Goal: Check status: Check status

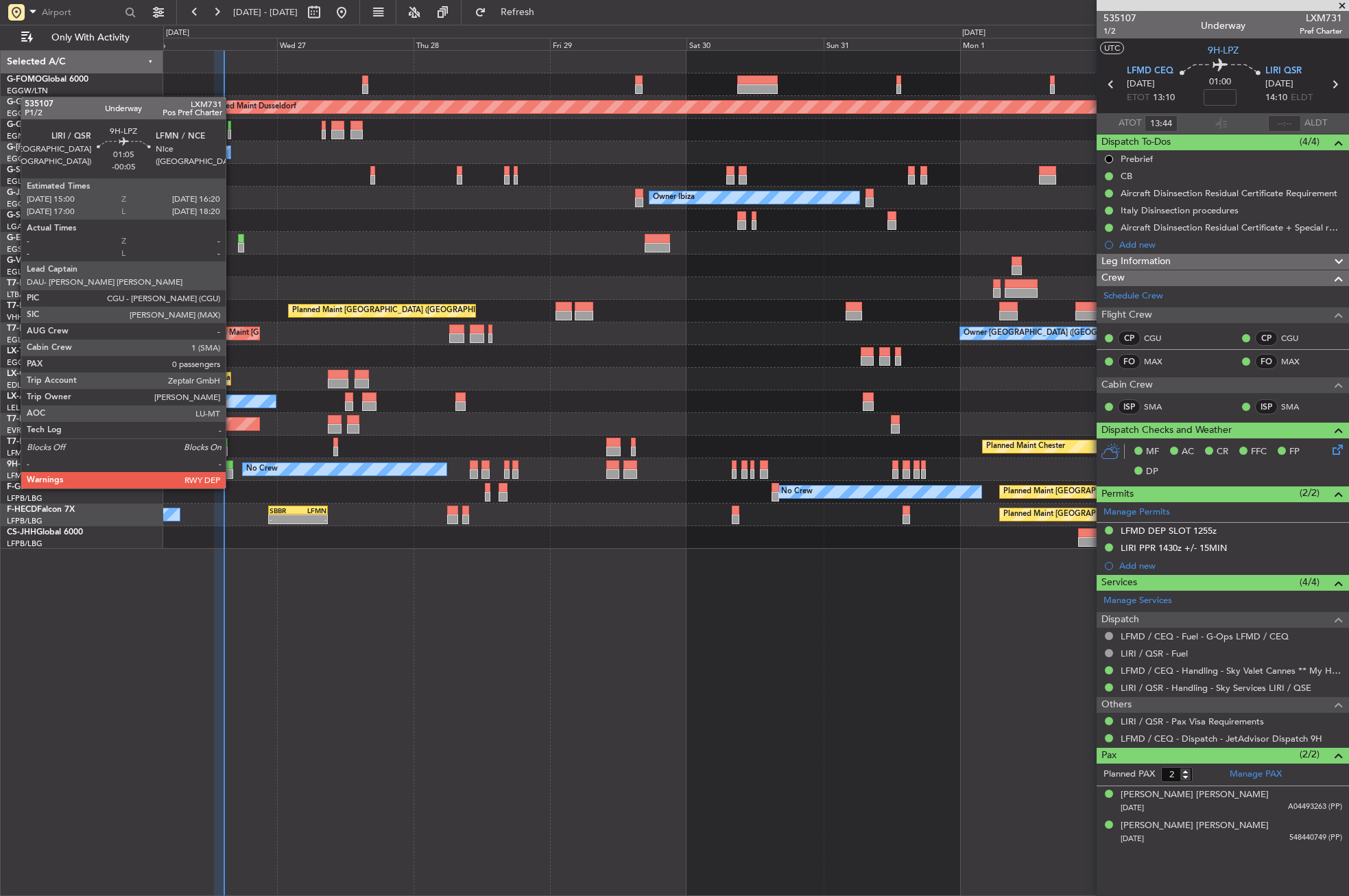
click at [232, 475] on div at bounding box center [229, 474] width 8 height 10
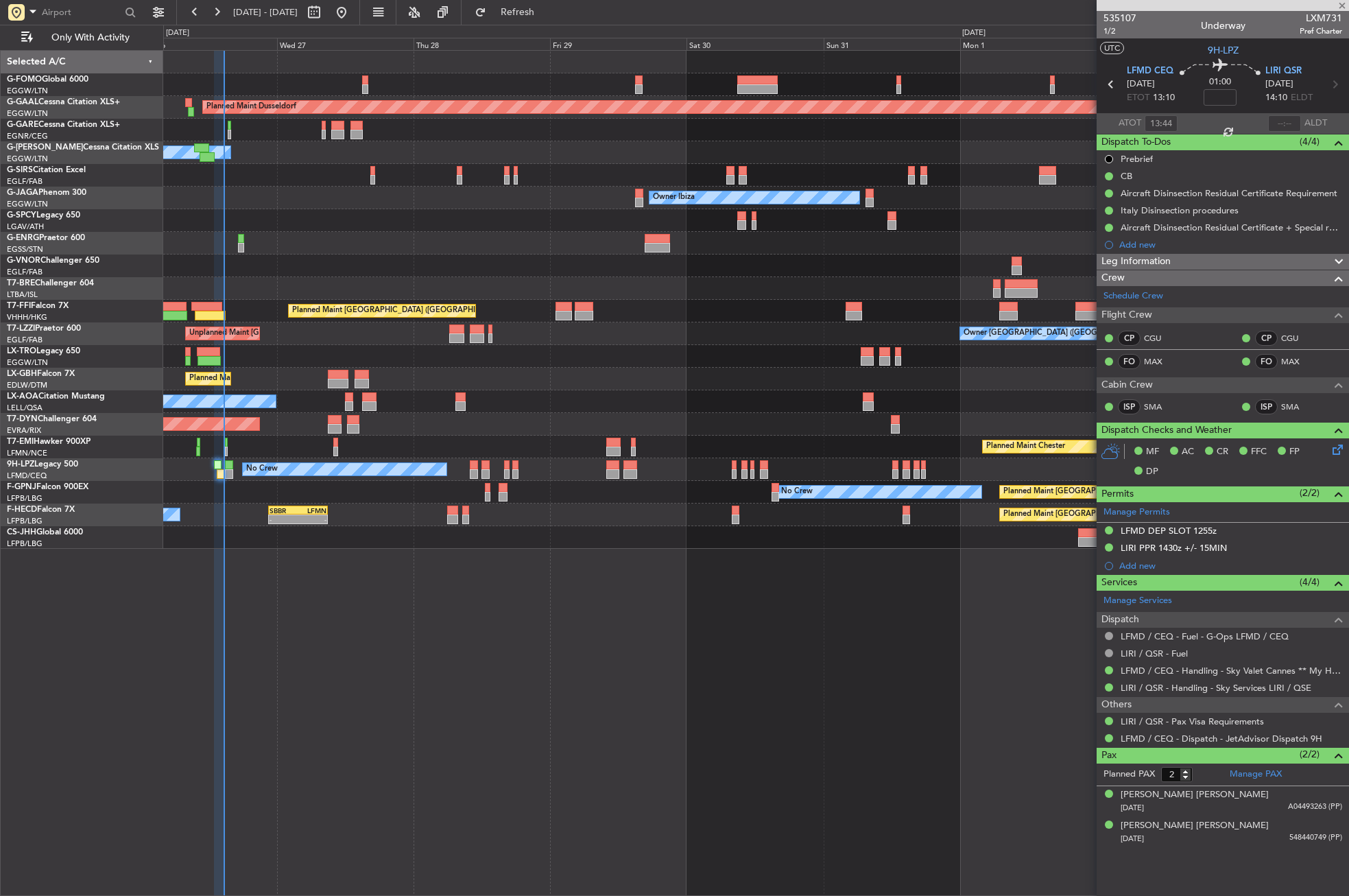
type input "-00:05"
type input "0"
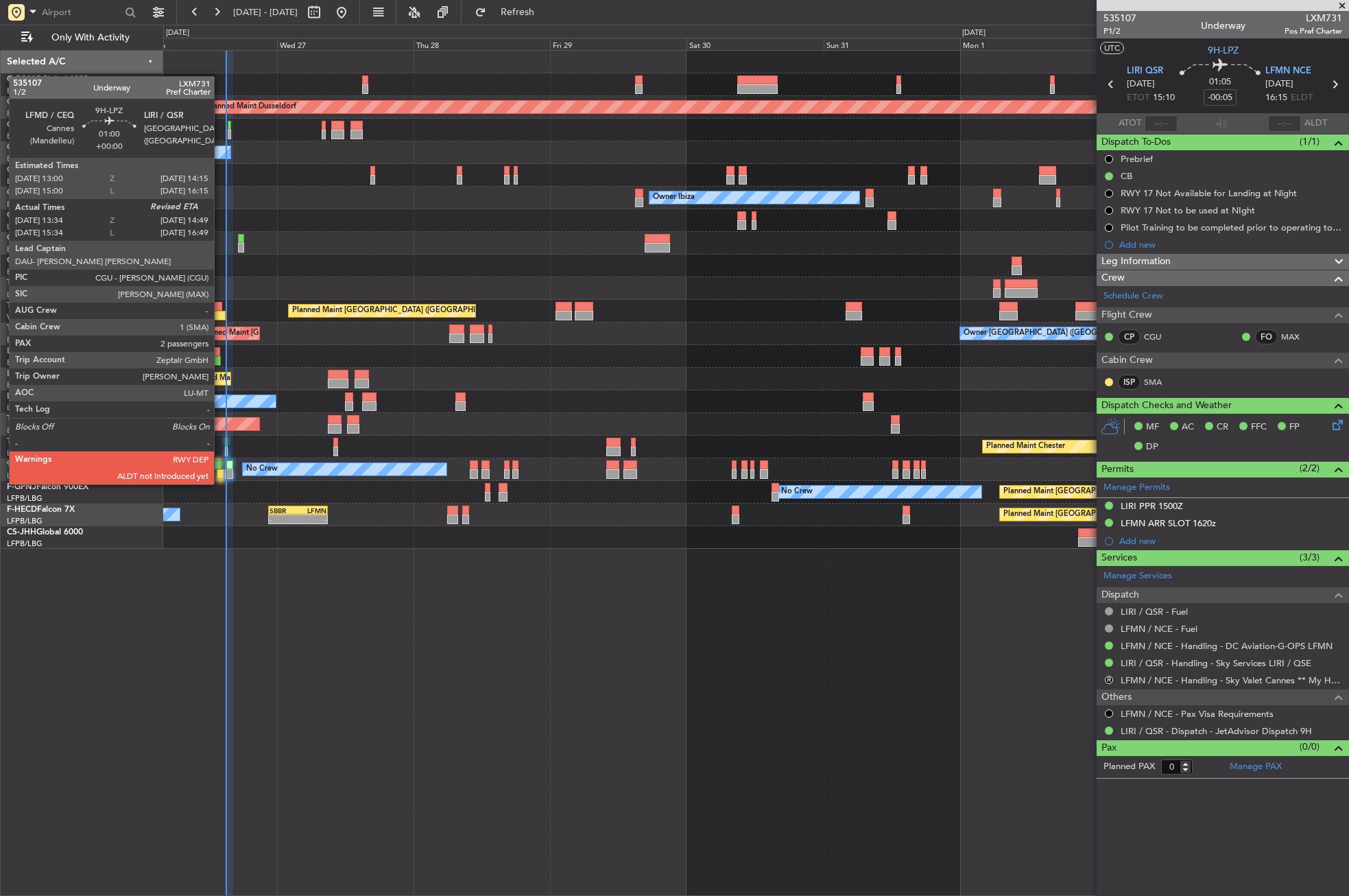
click at [220, 471] on div at bounding box center [220, 474] width 7 height 10
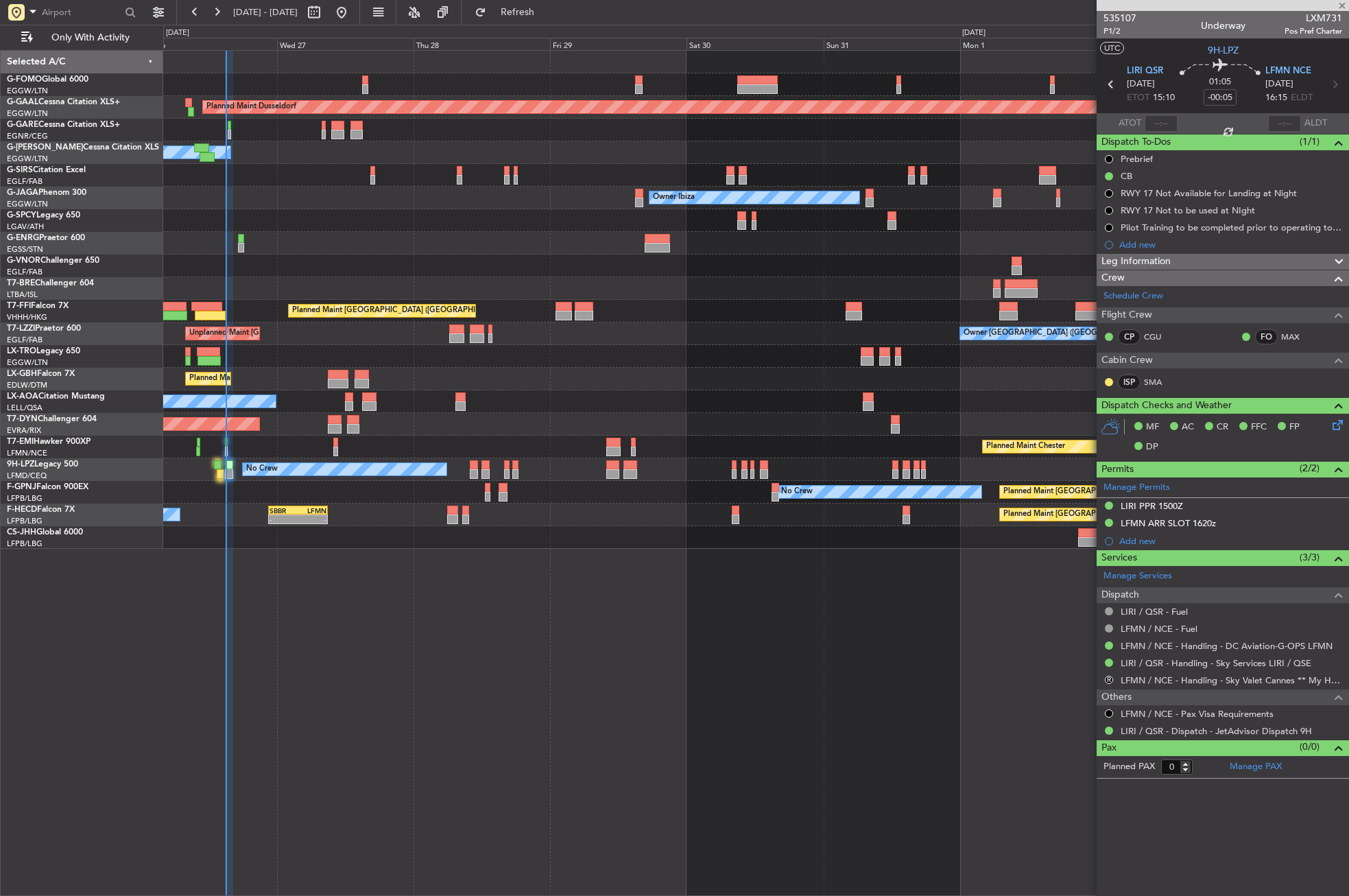
type input "13:44"
type input "2"
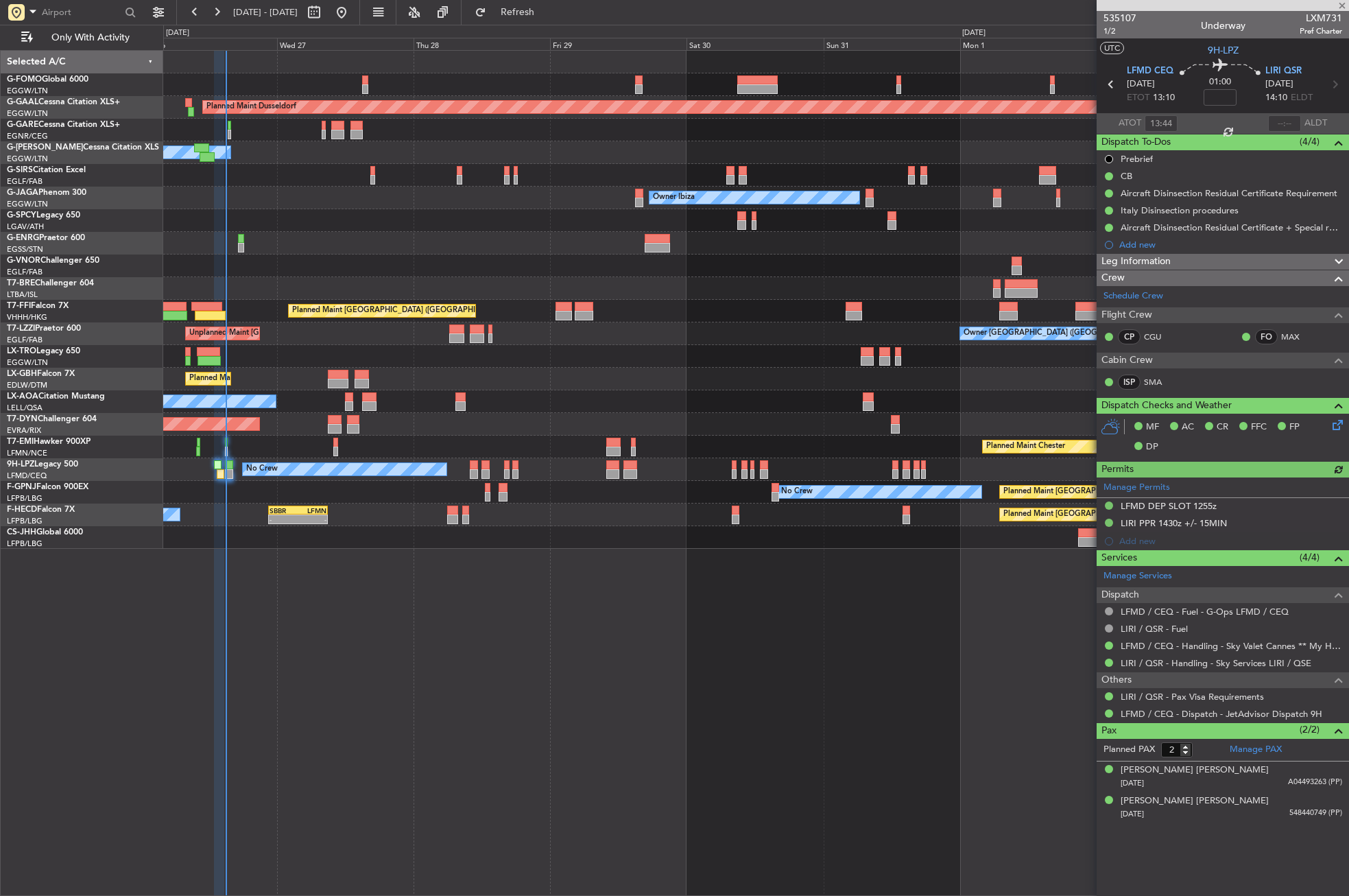
click at [1289, 124] on div at bounding box center [1285, 123] width 33 height 16
click at [1283, 121] on div at bounding box center [1285, 123] width 33 height 16
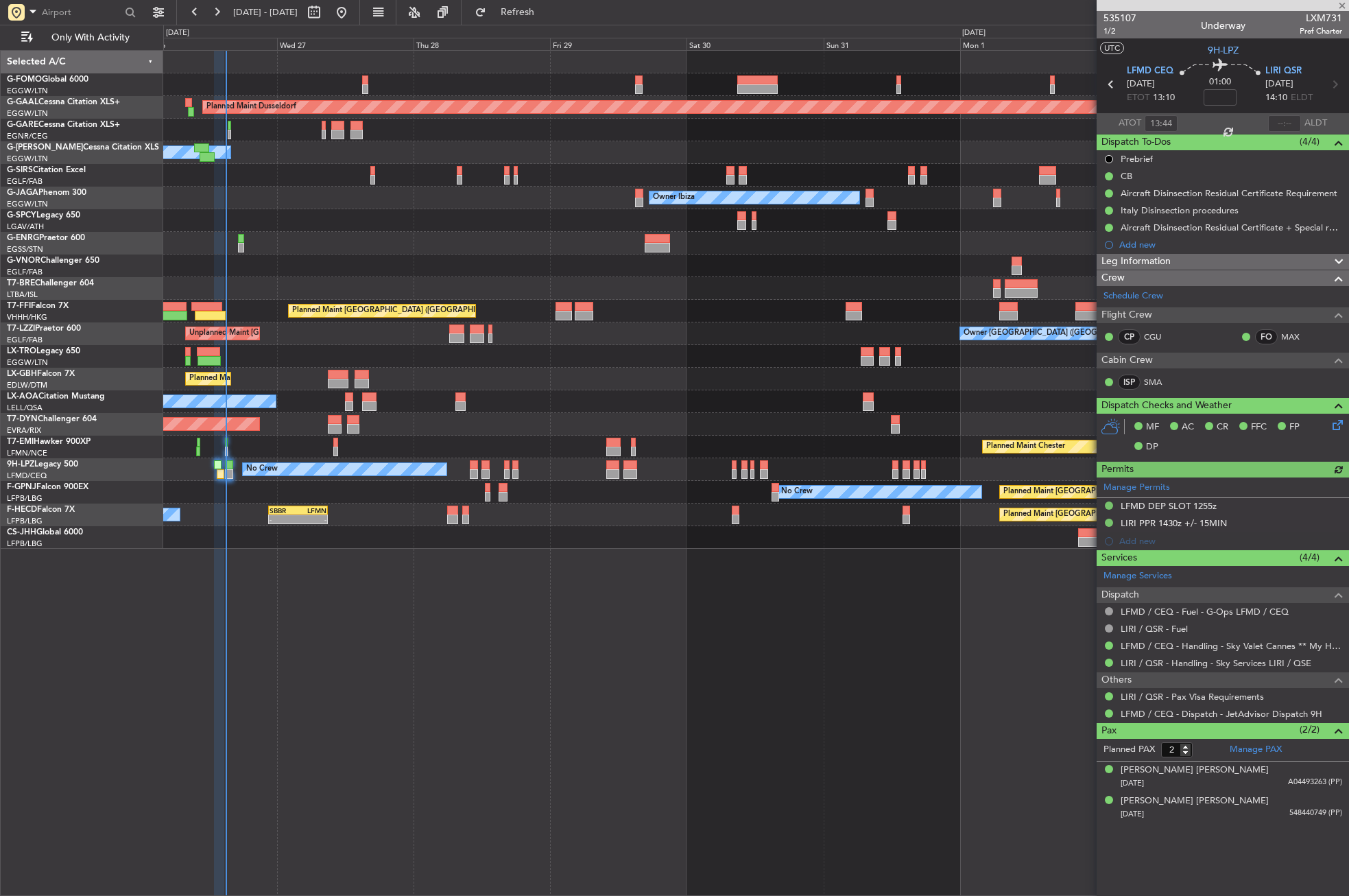
click at [1283, 121] on div at bounding box center [1285, 123] width 33 height 16
click at [1279, 118] on div at bounding box center [1285, 123] width 33 height 16
click at [1279, 118] on input "text" at bounding box center [1285, 123] width 33 height 16
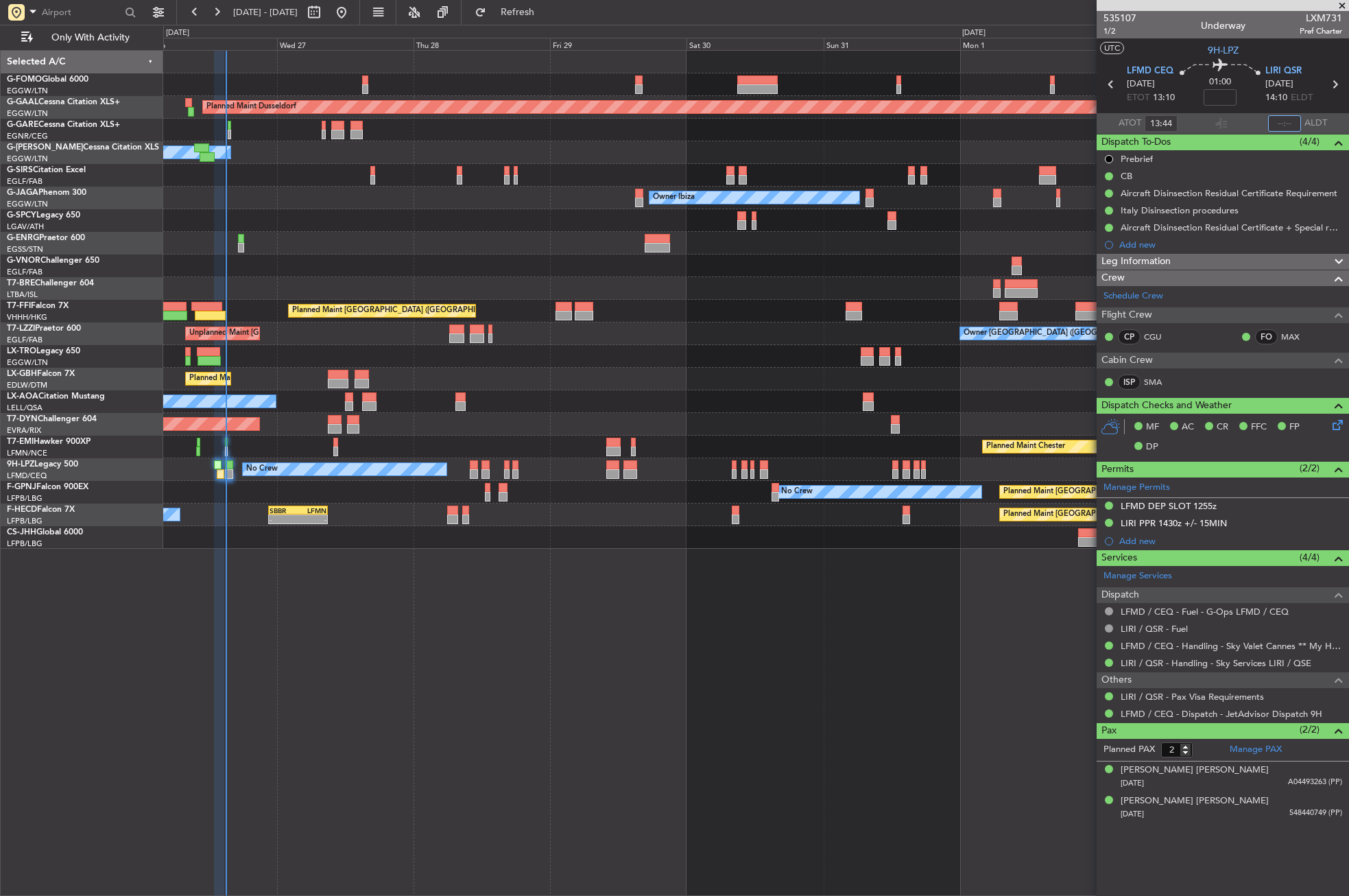
click at [1279, 118] on input "text" at bounding box center [1285, 123] width 33 height 16
type input "1"
click at [875, 632] on div "Planned Maint Dusseldorf Owner Unplanned Maint [GEOGRAPHIC_DATA] ([GEOGRAPHIC_D…" at bounding box center [756, 472] width 1186 height 845
type input "14:49"
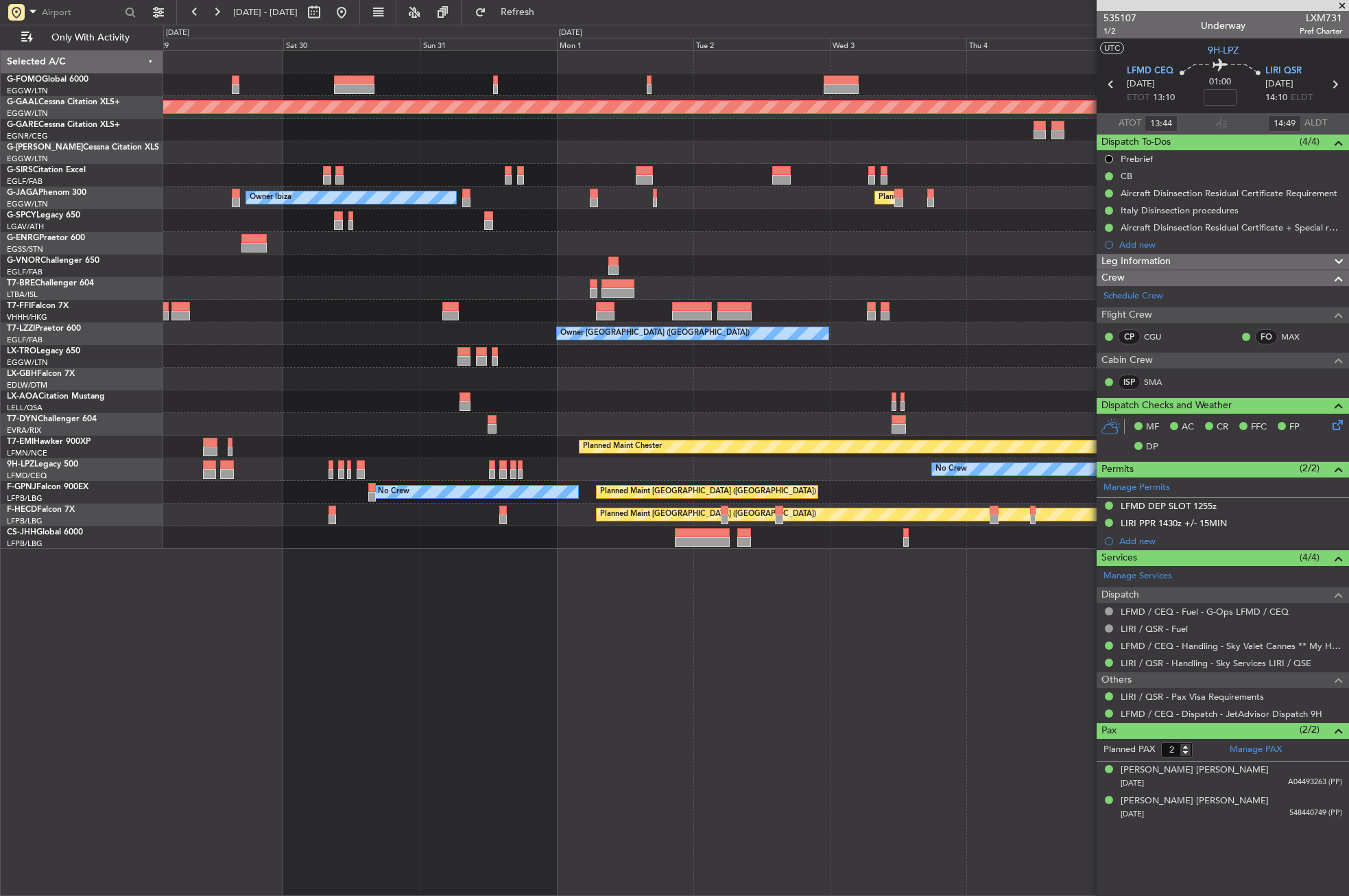
click at [49, 681] on div "Planned Maint Dusseldorf Owner Ibiza Planned Maint [GEOGRAPHIC_DATA] ([GEOGRAPH…" at bounding box center [674, 459] width 1349 height 871
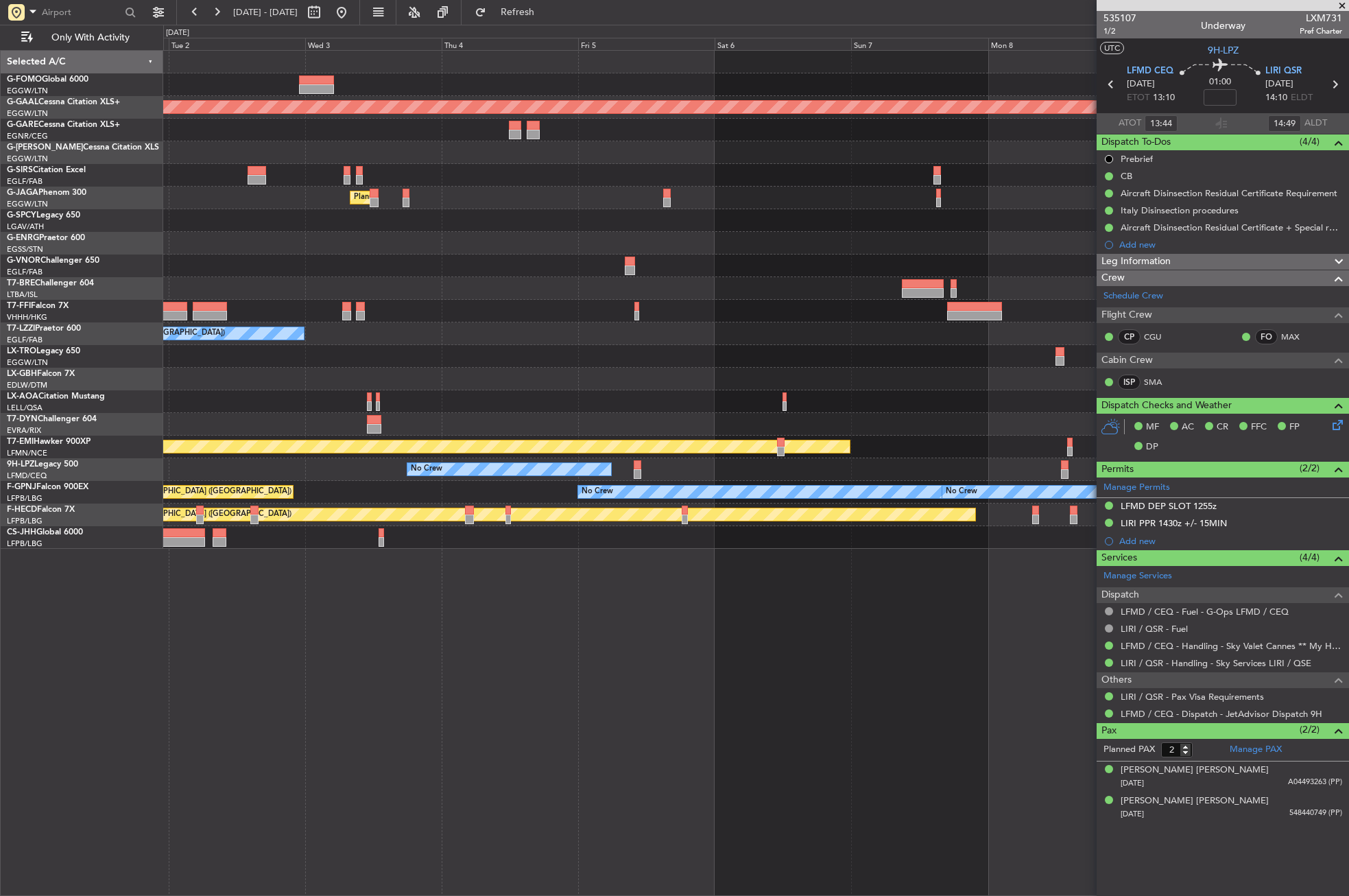
click at [277, 607] on div "Planned Maint Dusseldorf Planned Maint [GEOGRAPHIC_DATA] ([GEOGRAPHIC_DATA]) Ow…" at bounding box center [756, 472] width 1186 height 845
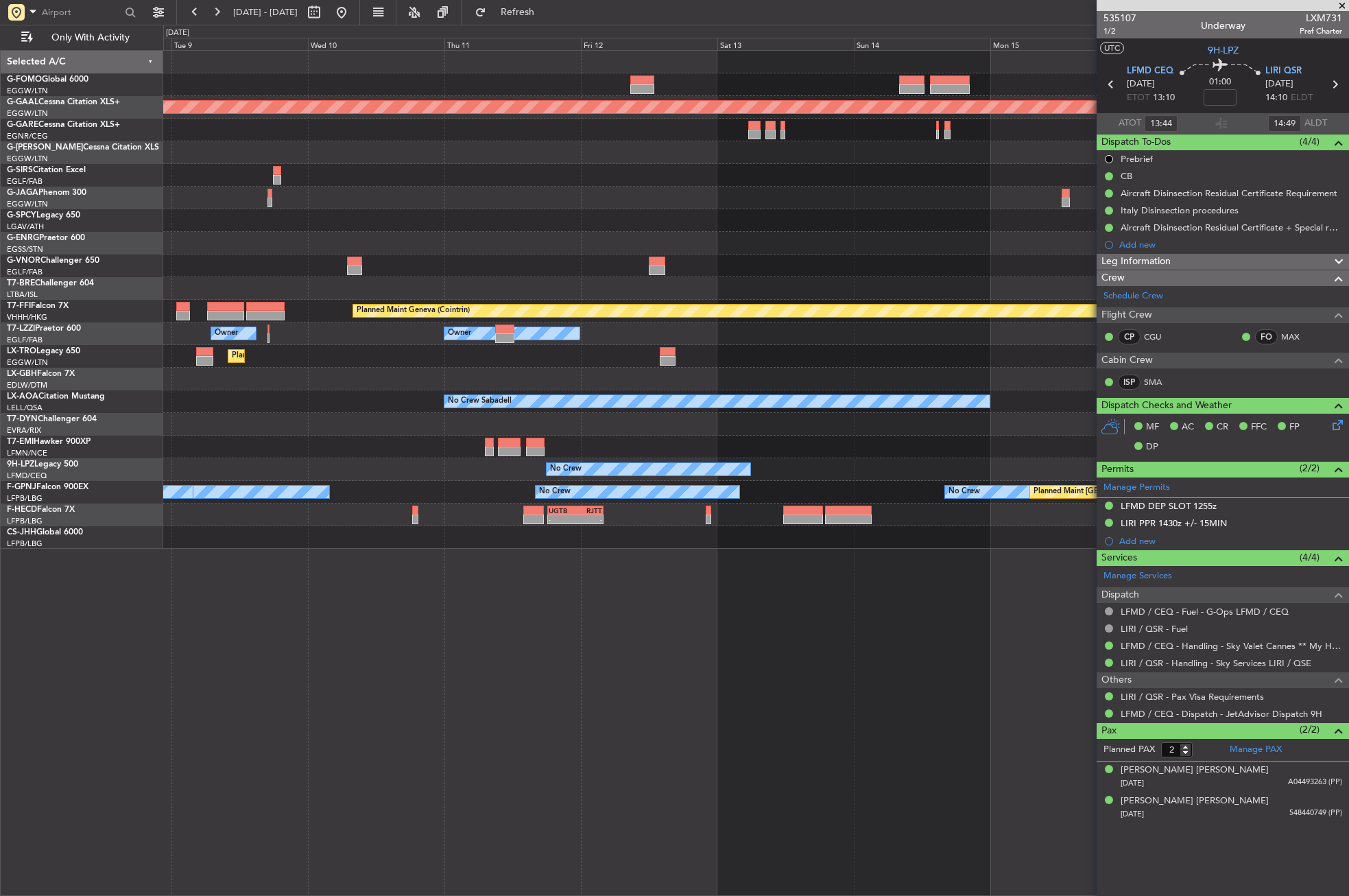
click at [111, 649] on div "Planned Maint Dusseldorf Planned Maint Geneva ([GEOGRAPHIC_DATA]) Owner Owner P…" at bounding box center [674, 459] width 1349 height 871
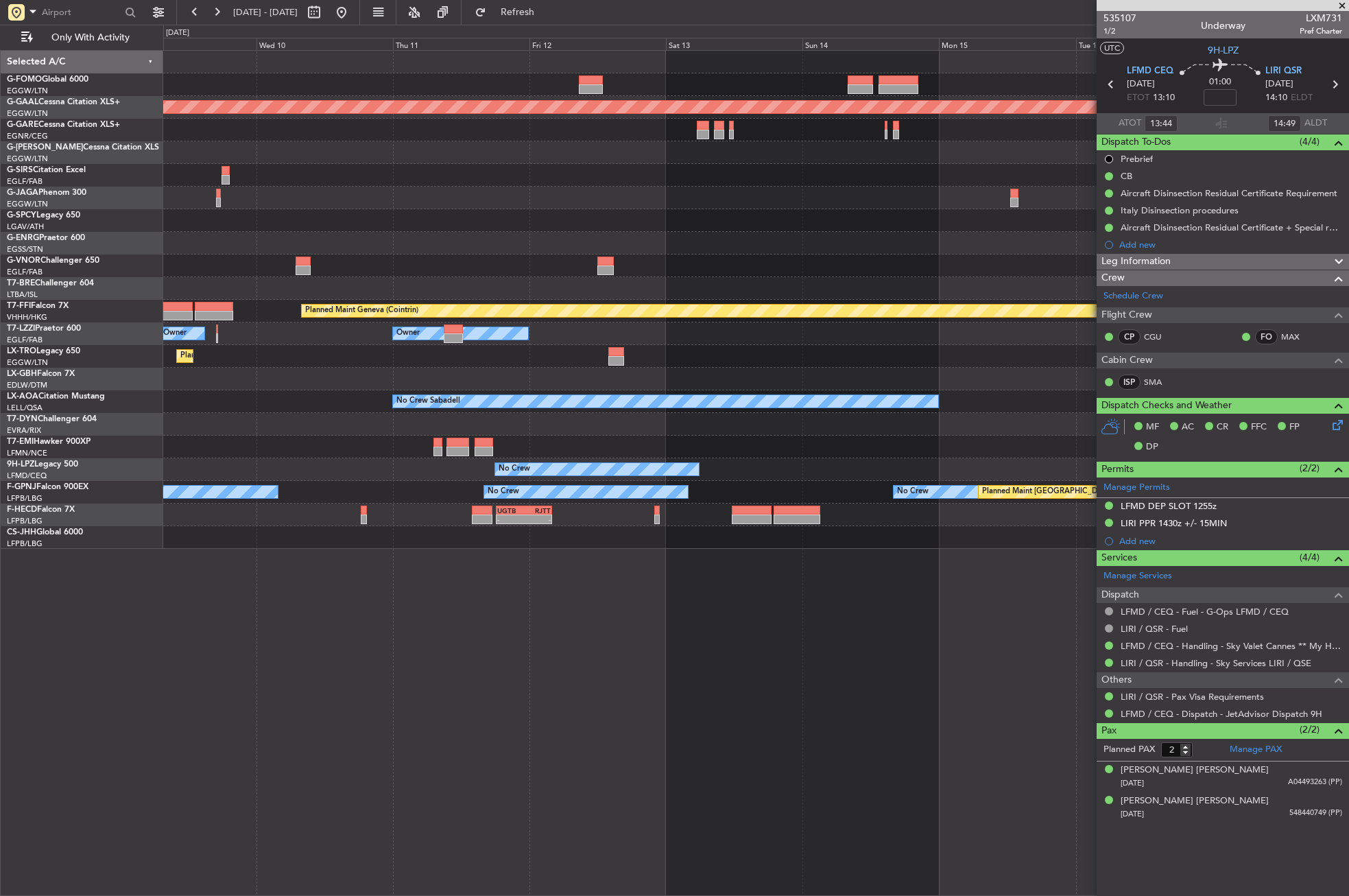
click at [268, 609] on div "Planned Maint Dusseldorf Planned Maint Geneva ([GEOGRAPHIC_DATA]) Owner Owner P…" at bounding box center [756, 472] width 1186 height 845
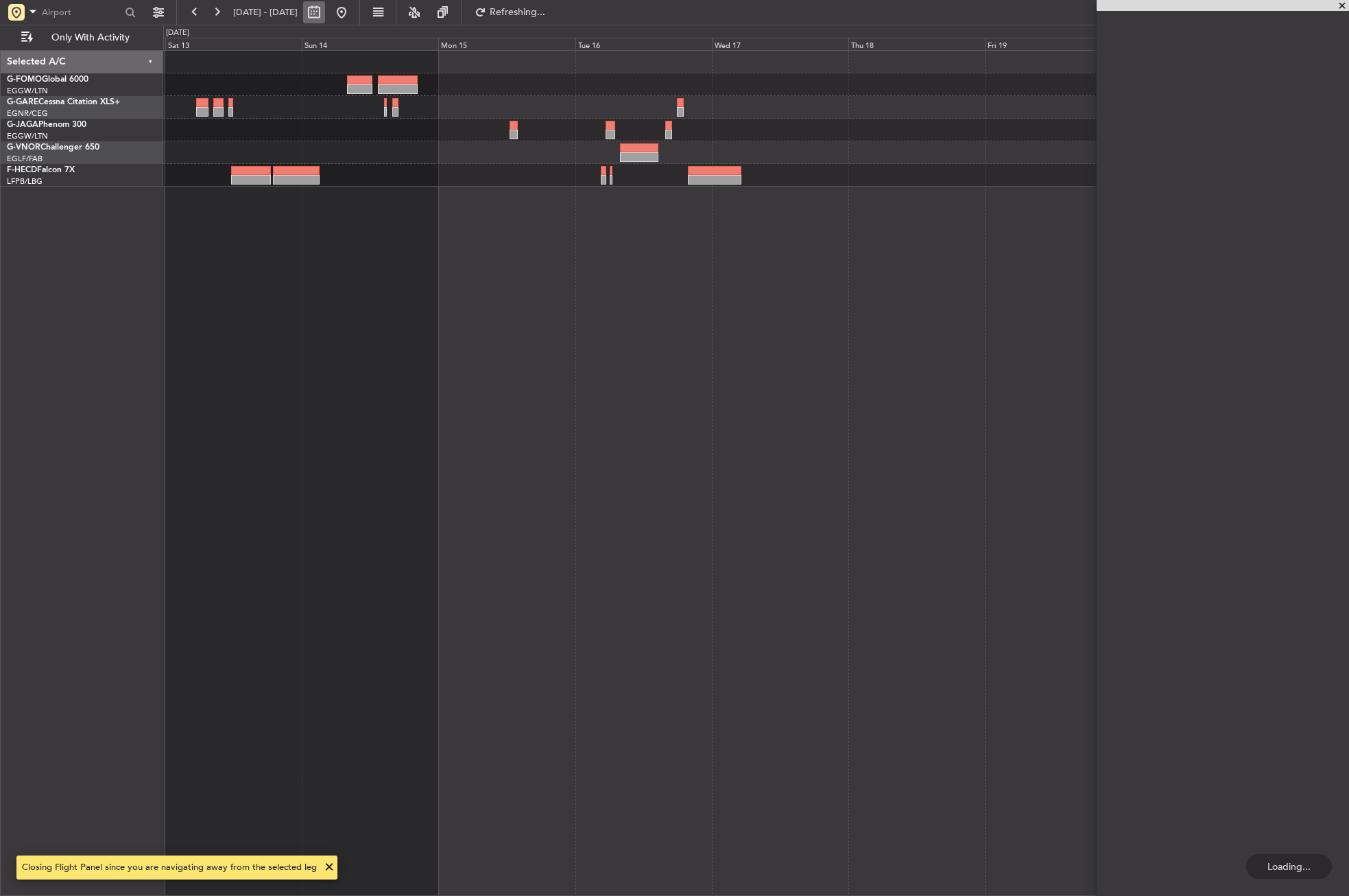
click at [325, 7] on button at bounding box center [313, 12] width 22 height 22
select select "9"
select select "2025"
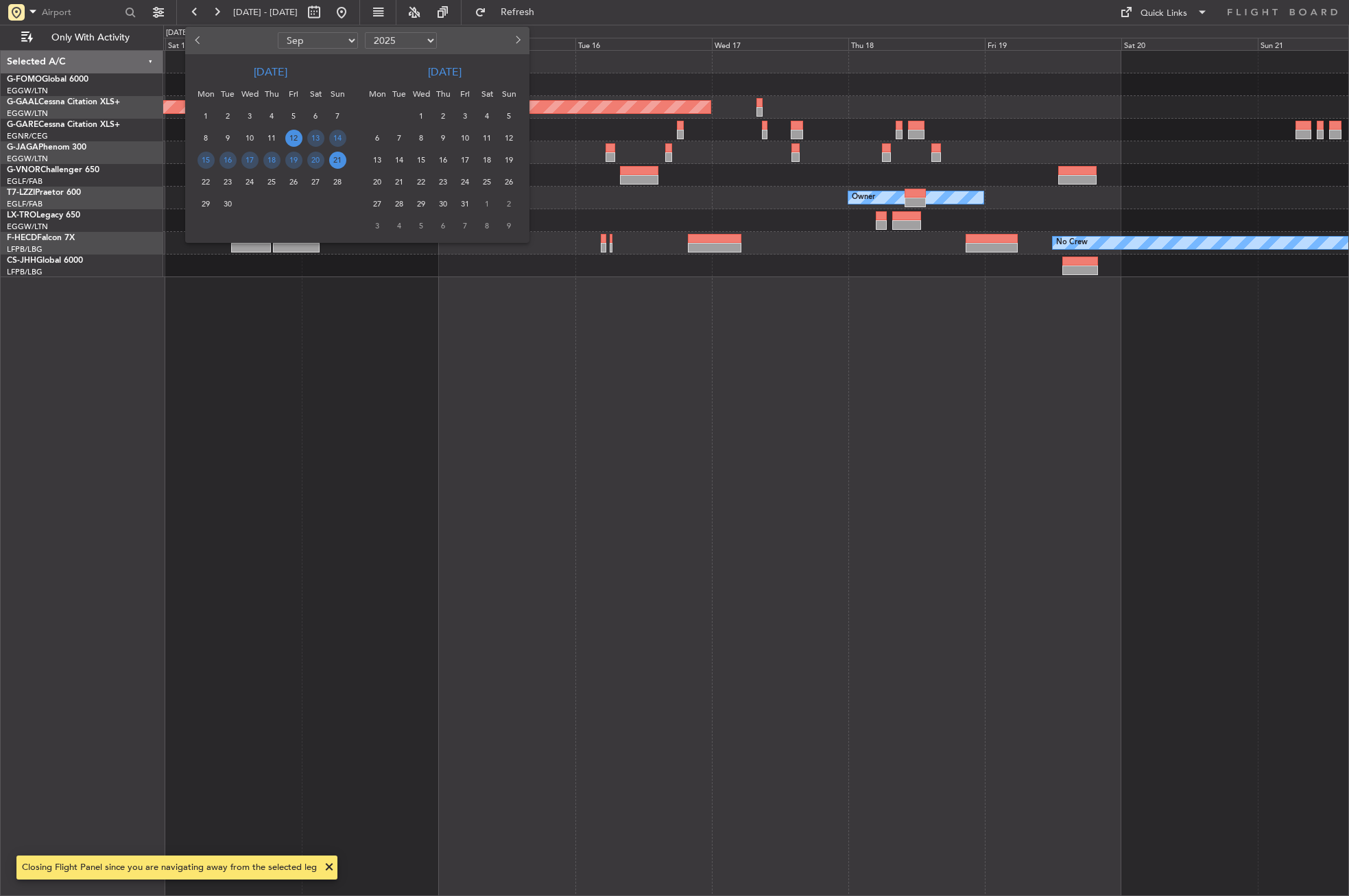
click at [467, 226] on span "7" at bounding box center [465, 225] width 17 height 17
select select "11"
click at [286, 188] on div "21" at bounding box center [293, 181] width 22 height 22
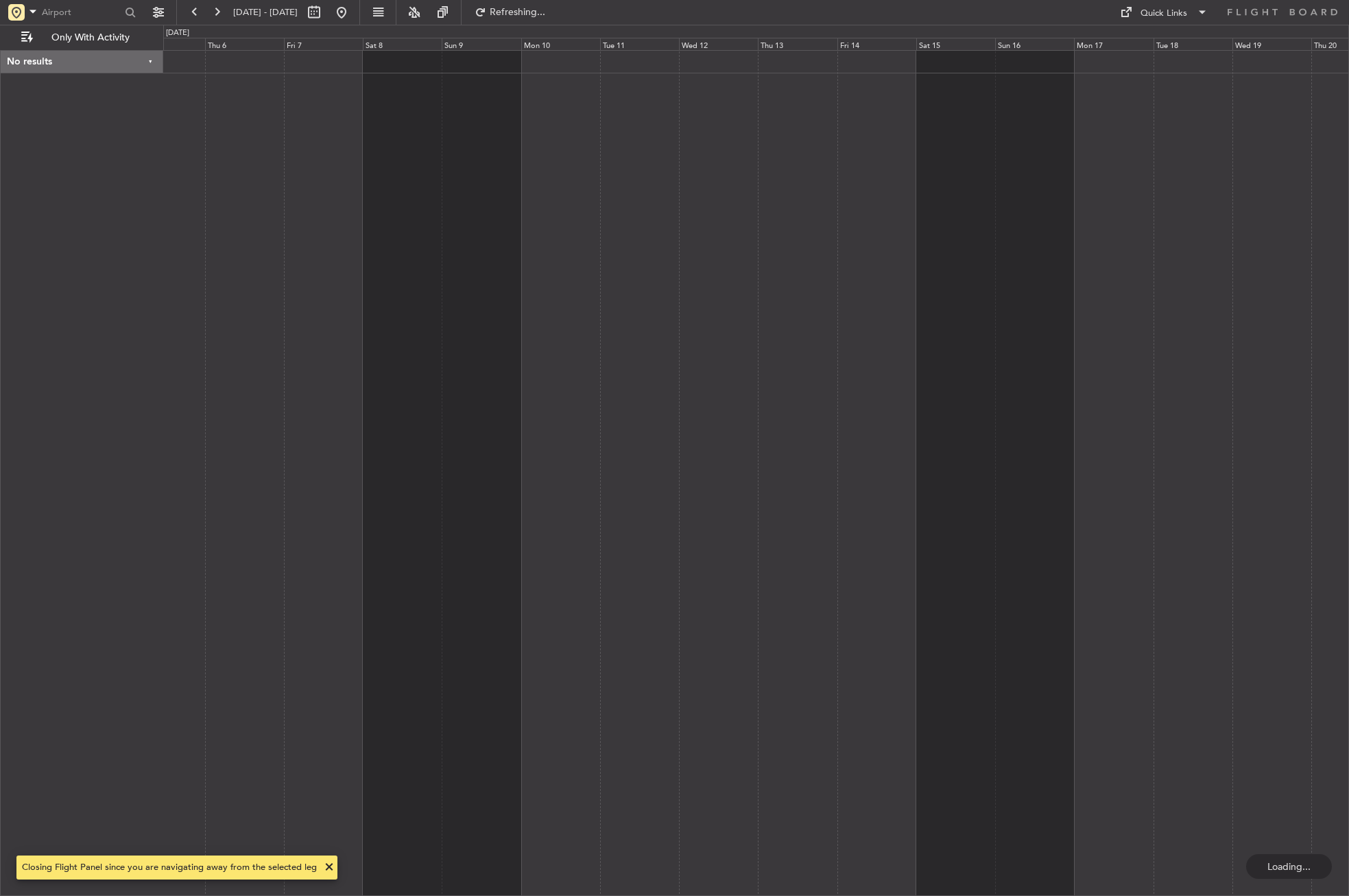
click at [918, 391] on div at bounding box center [756, 472] width 1186 height 845
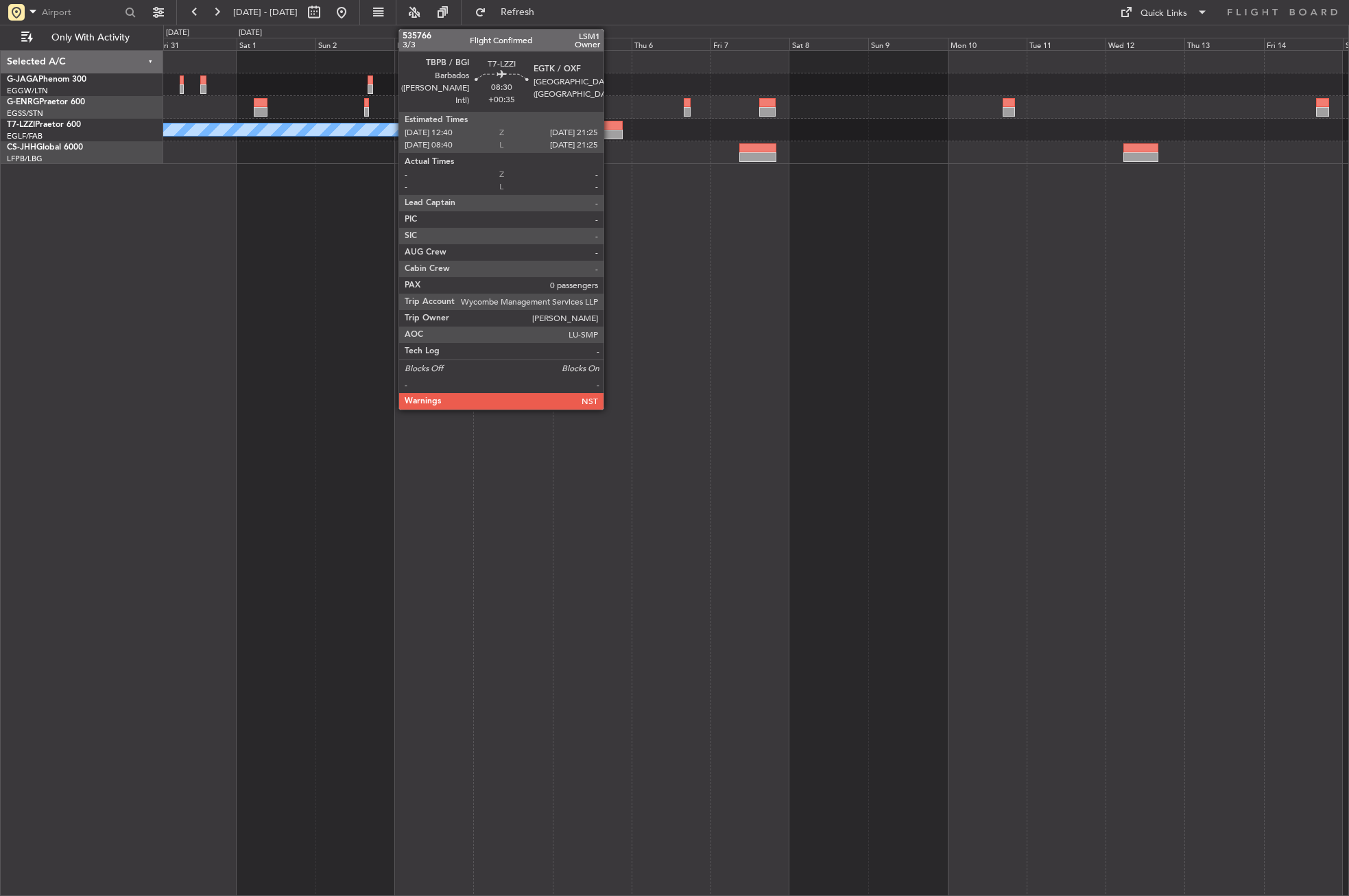
click at [610, 127] on div at bounding box center [608, 126] width 29 height 10
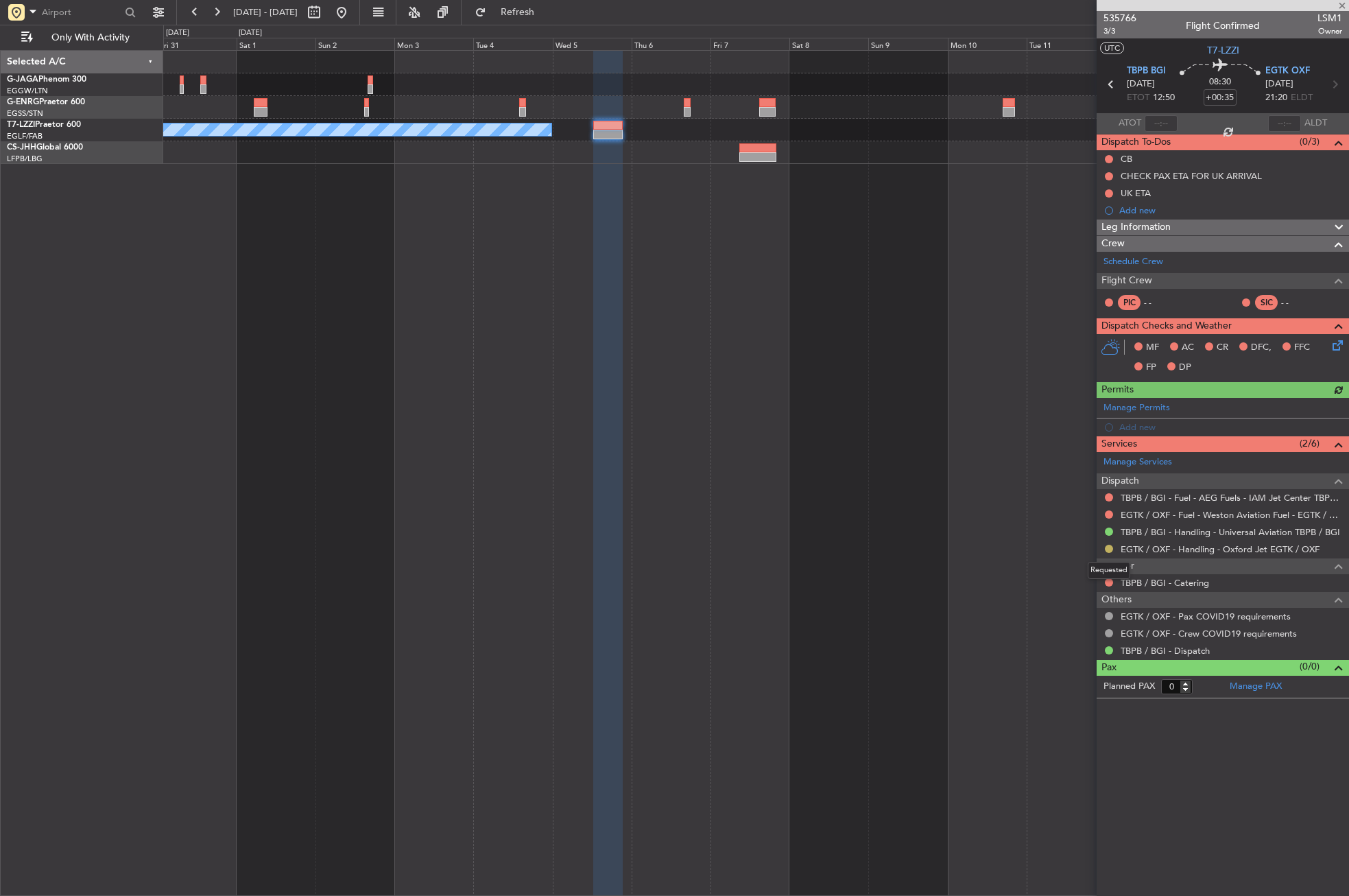
click at [1111, 548] on button at bounding box center [1109, 548] width 8 height 8
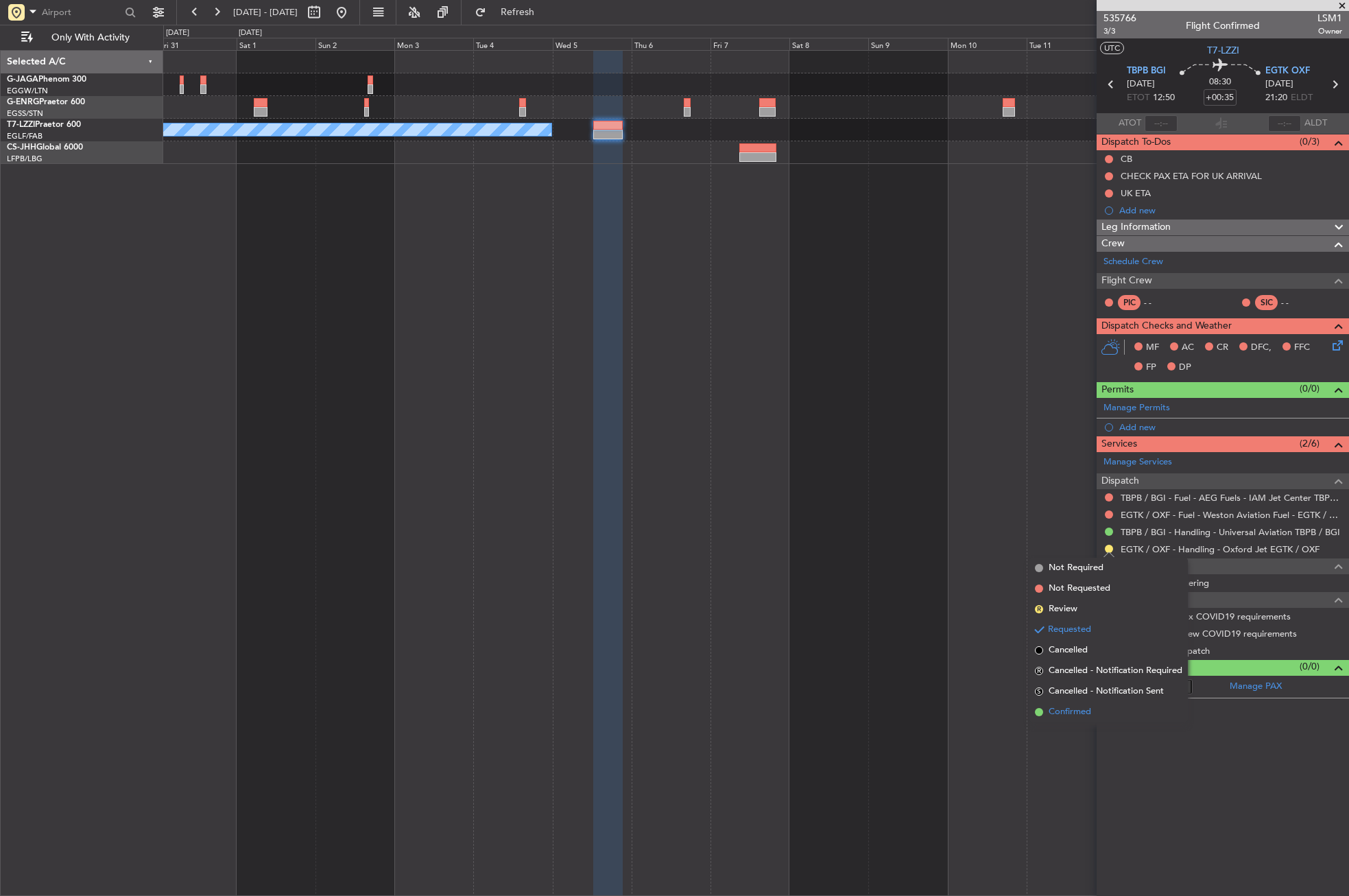
click at [1072, 715] on span "Confirmed" at bounding box center [1070, 712] width 42 height 14
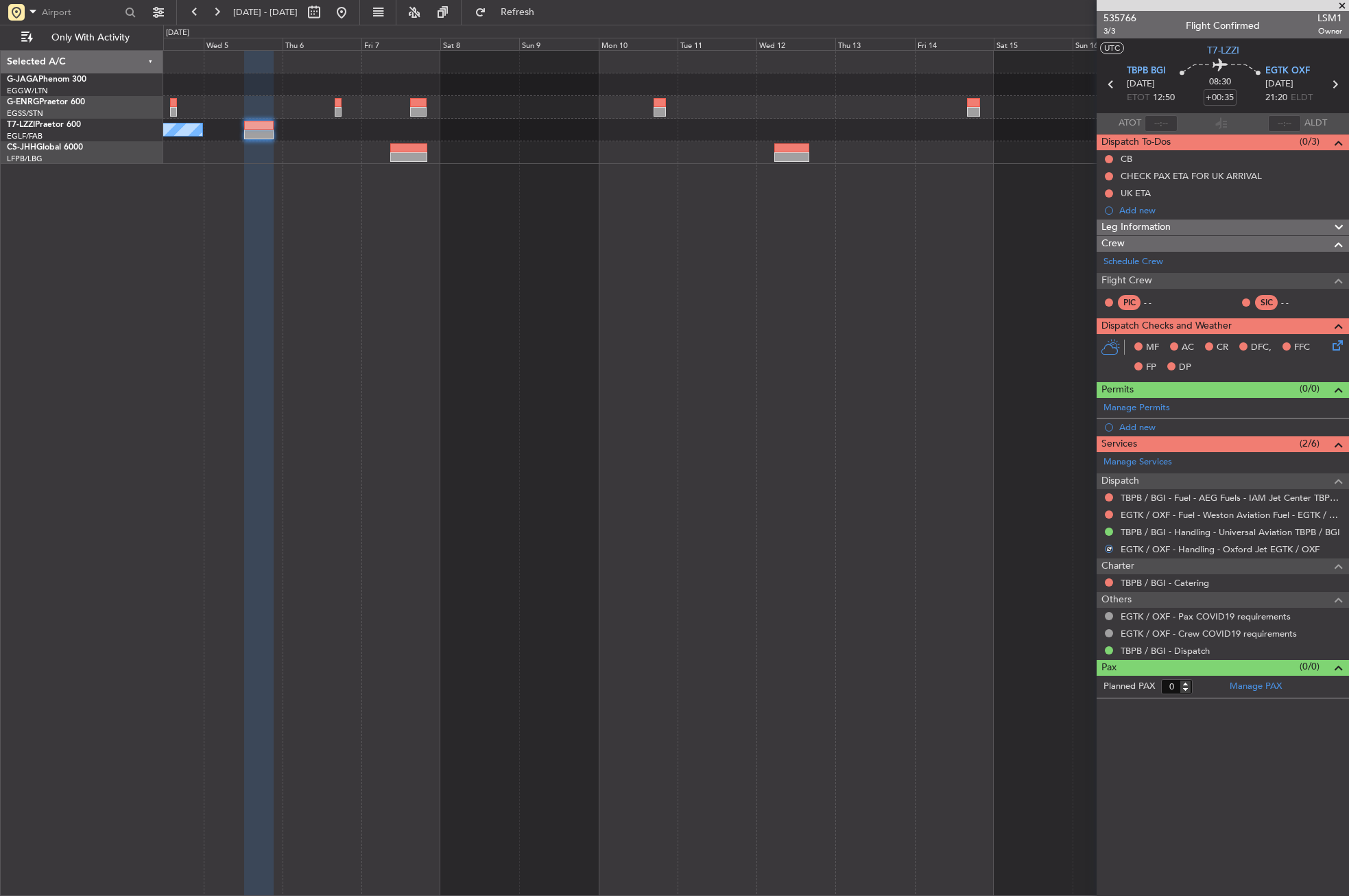
click at [428, 233] on div "A/C Unavailable [GEOGRAPHIC_DATA] ([GEOGRAPHIC_DATA])" at bounding box center [756, 472] width 1186 height 845
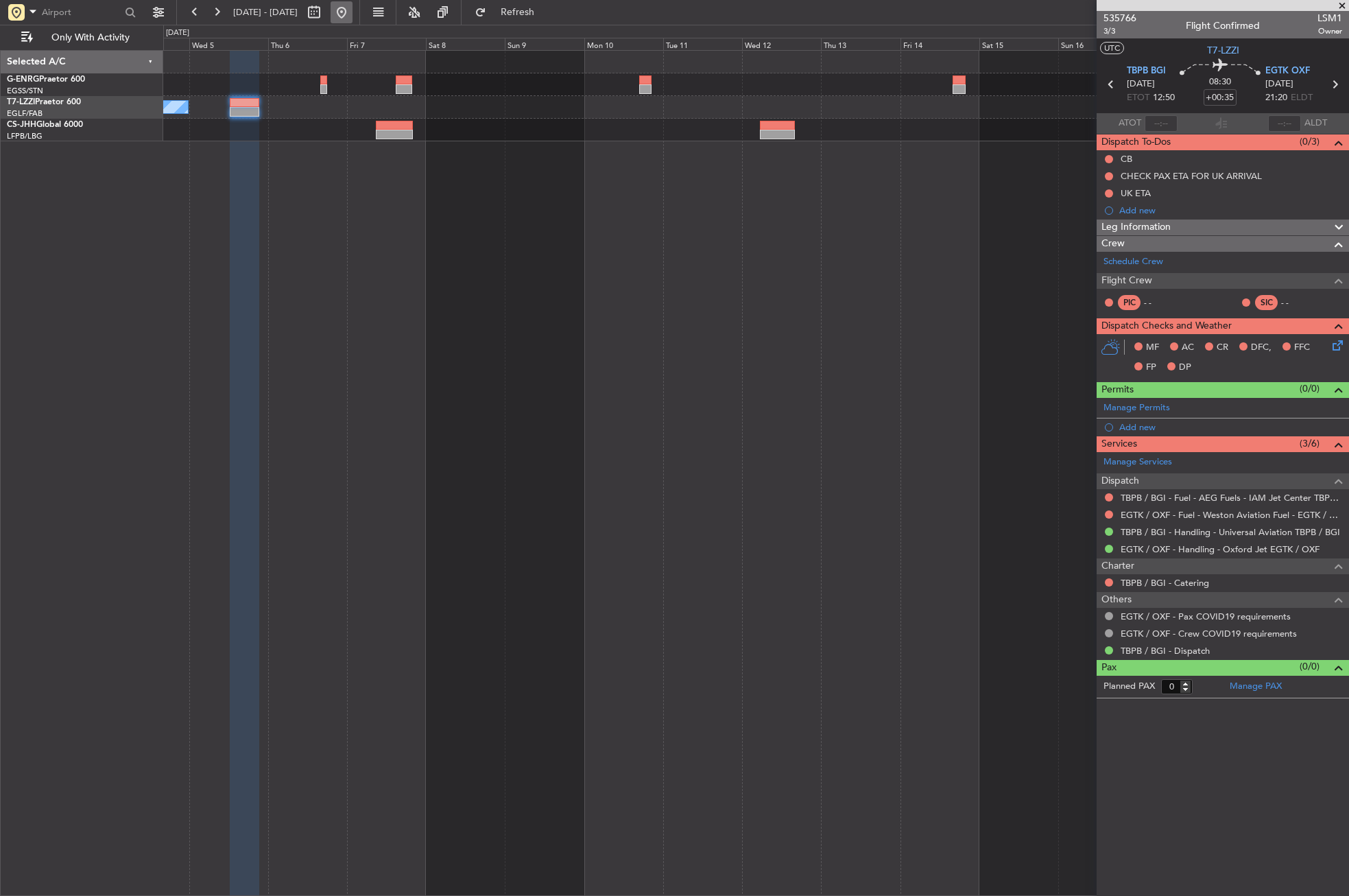
click at [353, 19] on button at bounding box center [341, 12] width 22 height 22
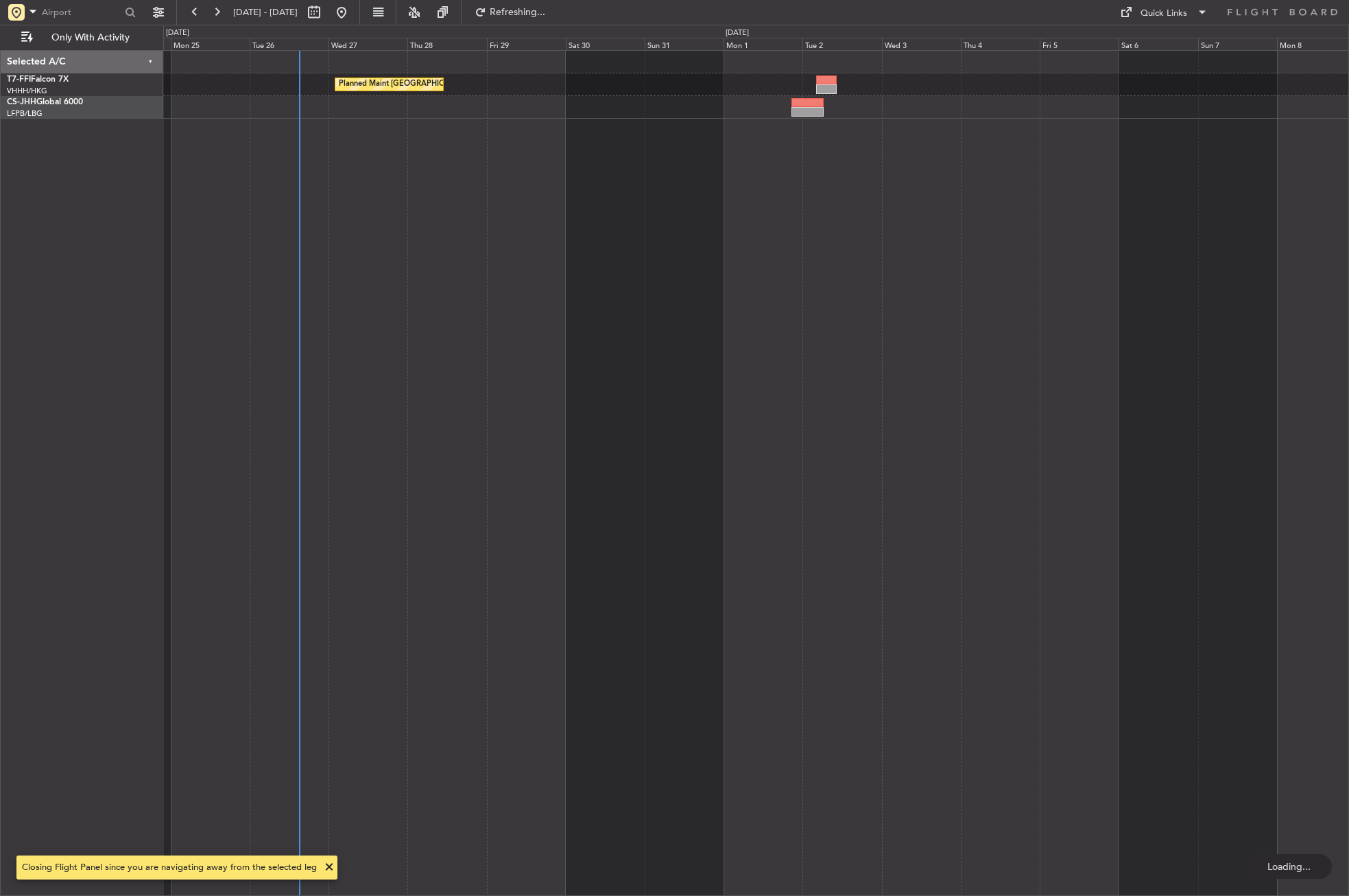
click at [430, 641] on div "Planned Maint [GEOGRAPHIC_DATA] ([GEOGRAPHIC_DATA] Intl) Planned Maint Geneva (…" at bounding box center [756, 472] width 1186 height 845
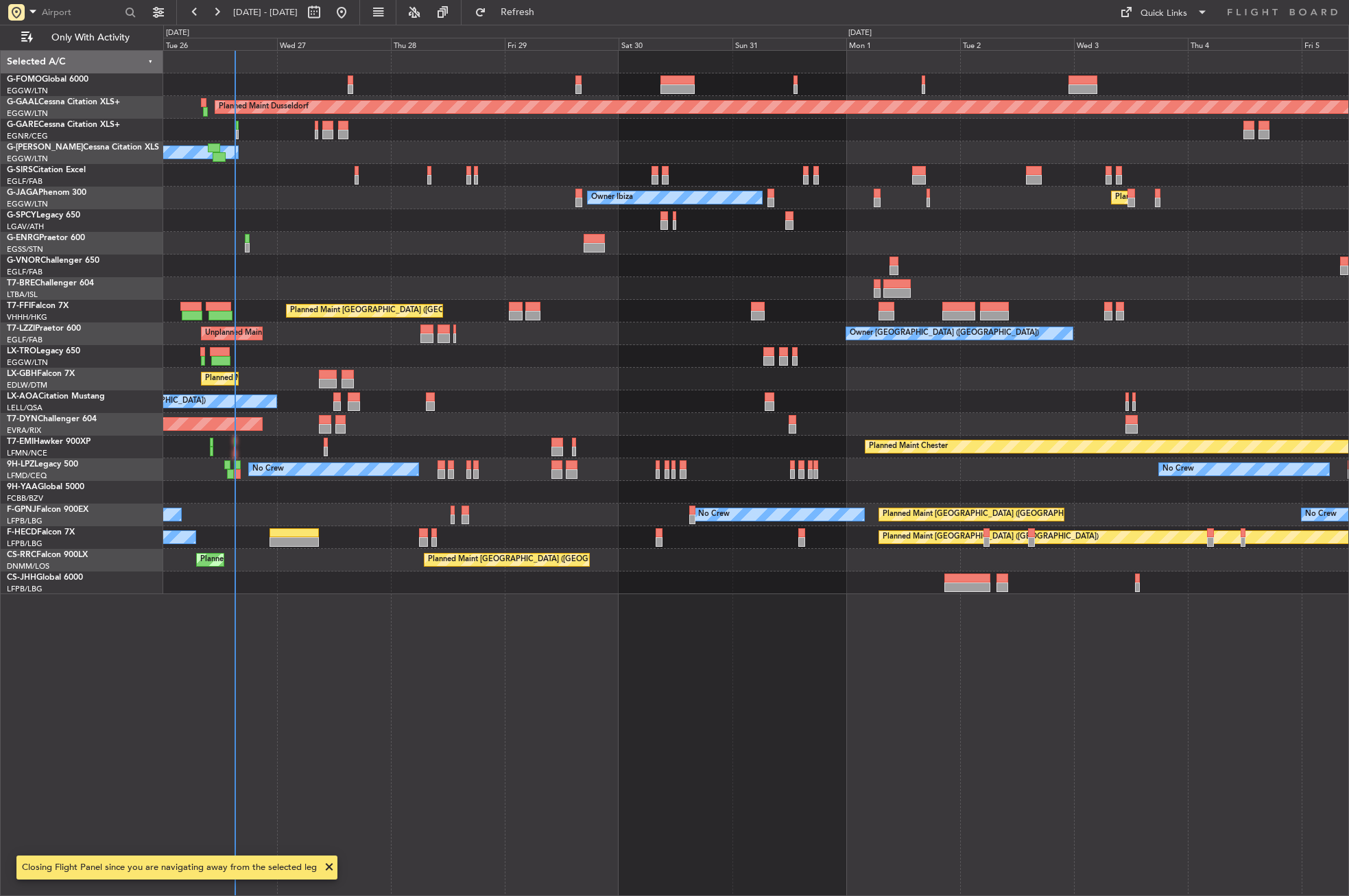
click at [497, 643] on div "Planned Maint Dusseldorf Owner Unplanned Maint [GEOGRAPHIC_DATA] ([GEOGRAPHIC_D…" at bounding box center [756, 472] width 1186 height 845
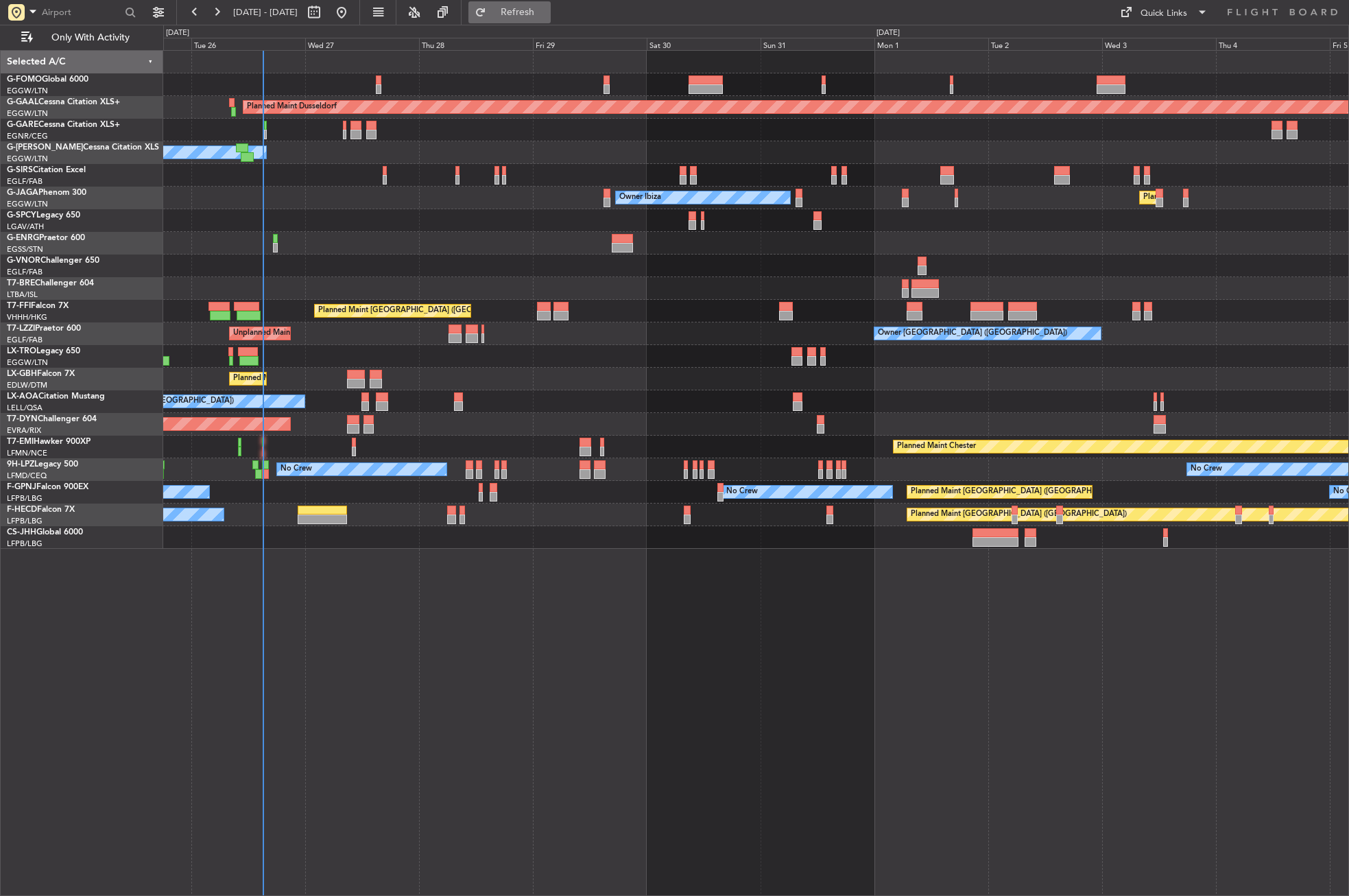
click at [535, 11] on span "Refresh" at bounding box center [517, 12] width 58 height 10
click at [426, 681] on div "Planned Maint Dusseldorf Owner Unplanned Maint [GEOGRAPHIC_DATA] ([GEOGRAPHIC_D…" at bounding box center [756, 472] width 1186 height 845
click at [550, 775] on div "Planned Maint Dusseldorf Owner Unplanned Maint [GEOGRAPHIC_DATA] ([GEOGRAPHIC_D…" at bounding box center [756, 472] width 1186 height 845
